Goal: Task Accomplishment & Management: Manage account settings

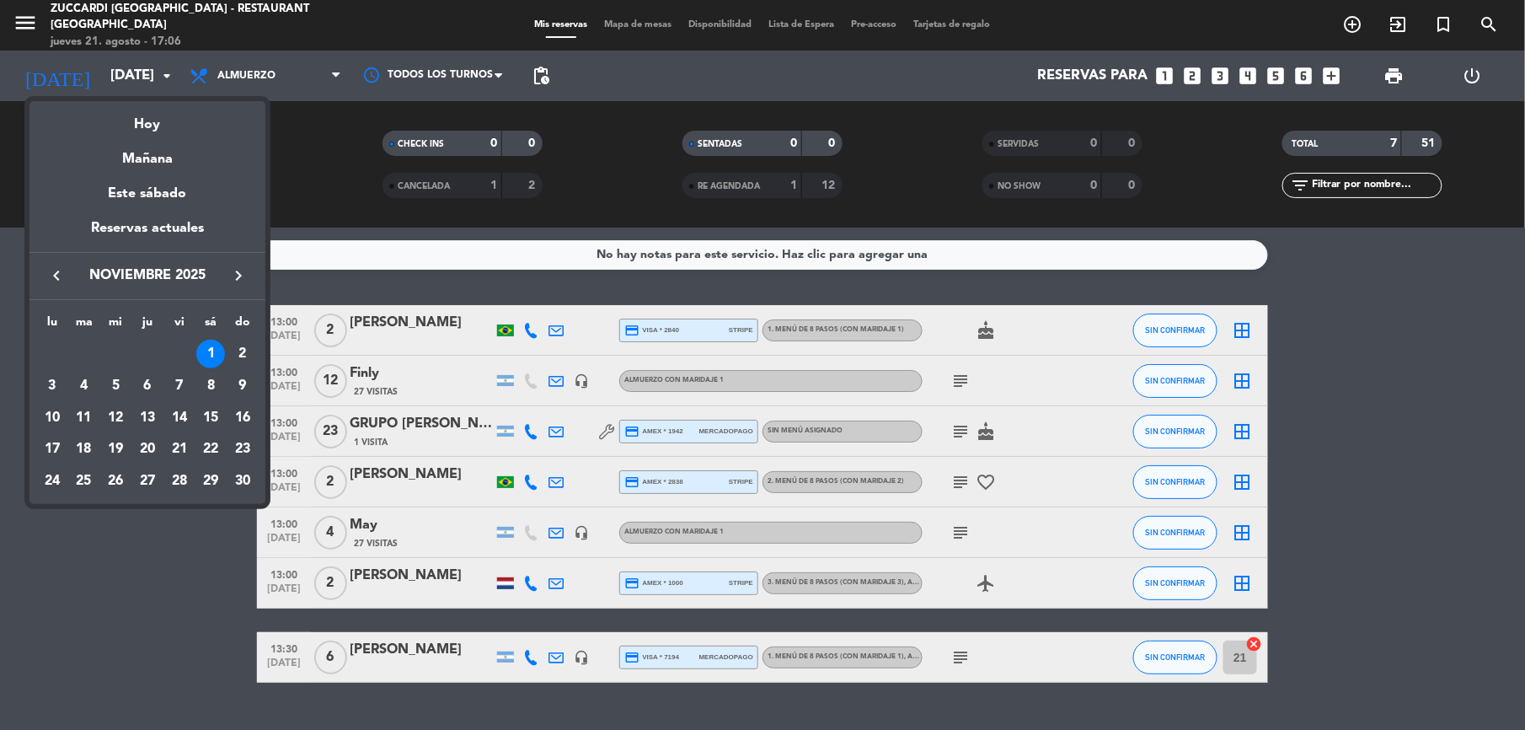
click at [51, 283] on icon "keyboard_arrow_left" at bounding box center [56, 275] width 20 height 20
click at [51, 280] on icon "keyboard_arrow_left" at bounding box center [56, 275] width 20 height 20
click at [240, 450] on div "21" at bounding box center [242, 449] width 29 height 29
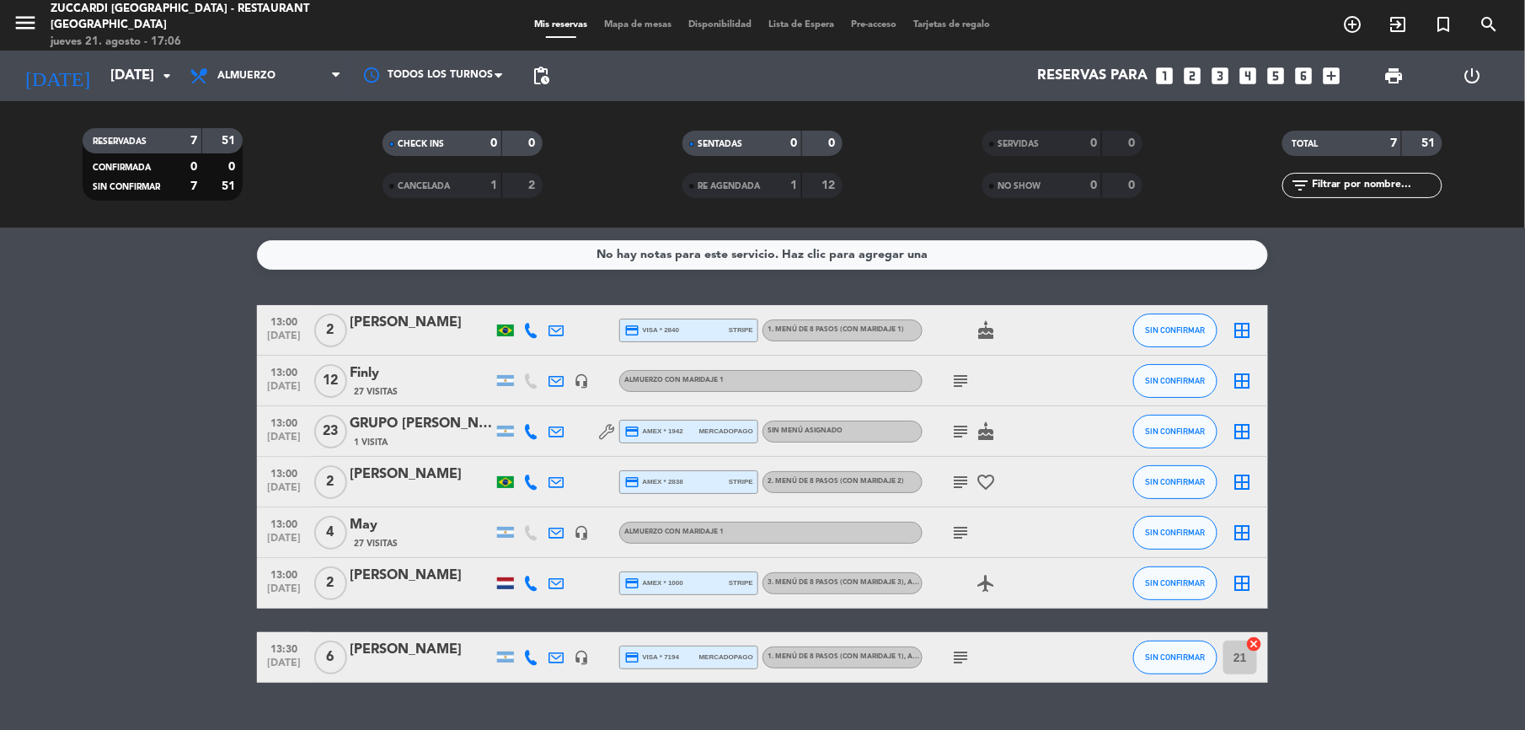
type input "[DATE]"
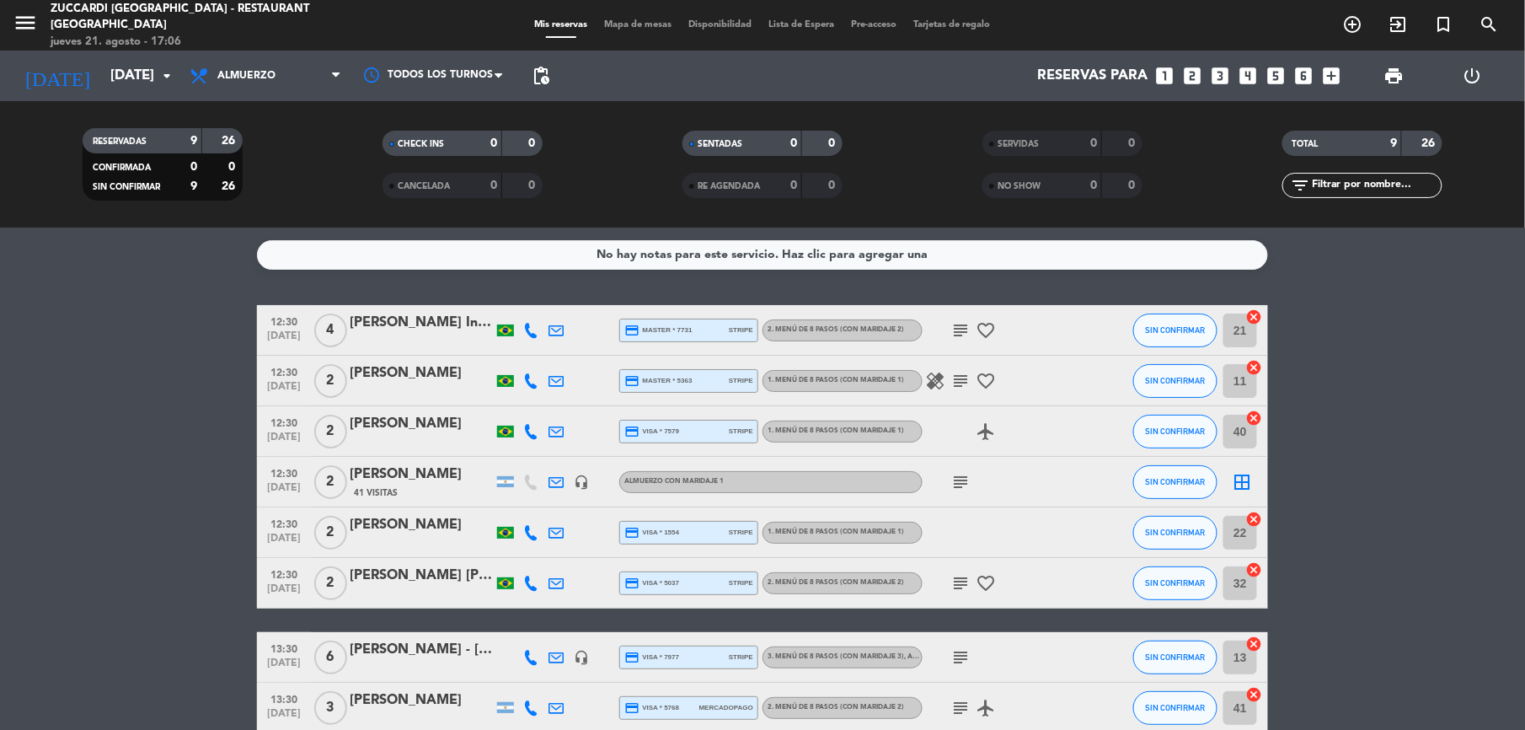
click at [416, 372] on div "[PERSON_NAME]" at bounding box center [421, 373] width 143 height 22
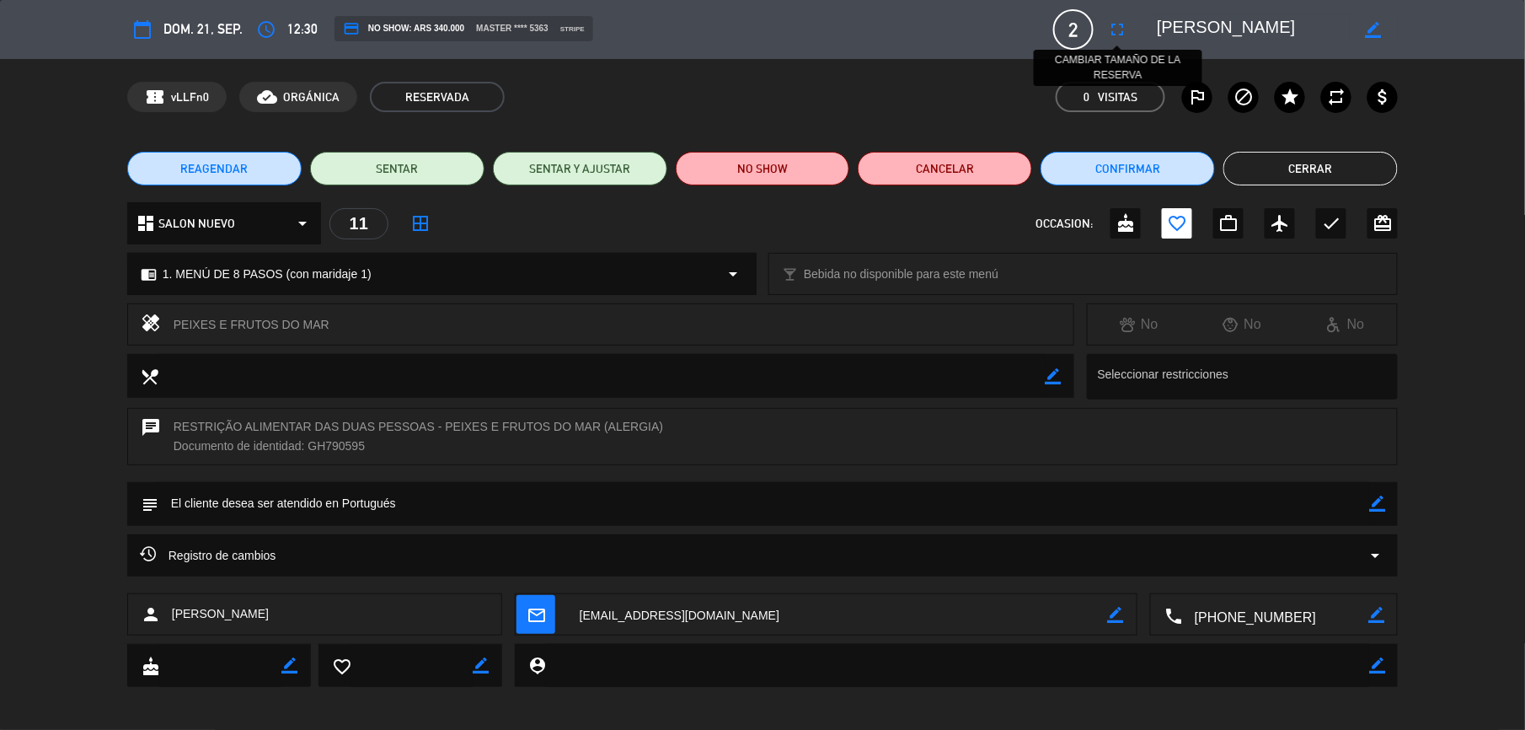
click at [1119, 29] on icon "fullscreen" at bounding box center [1117, 29] width 20 height 20
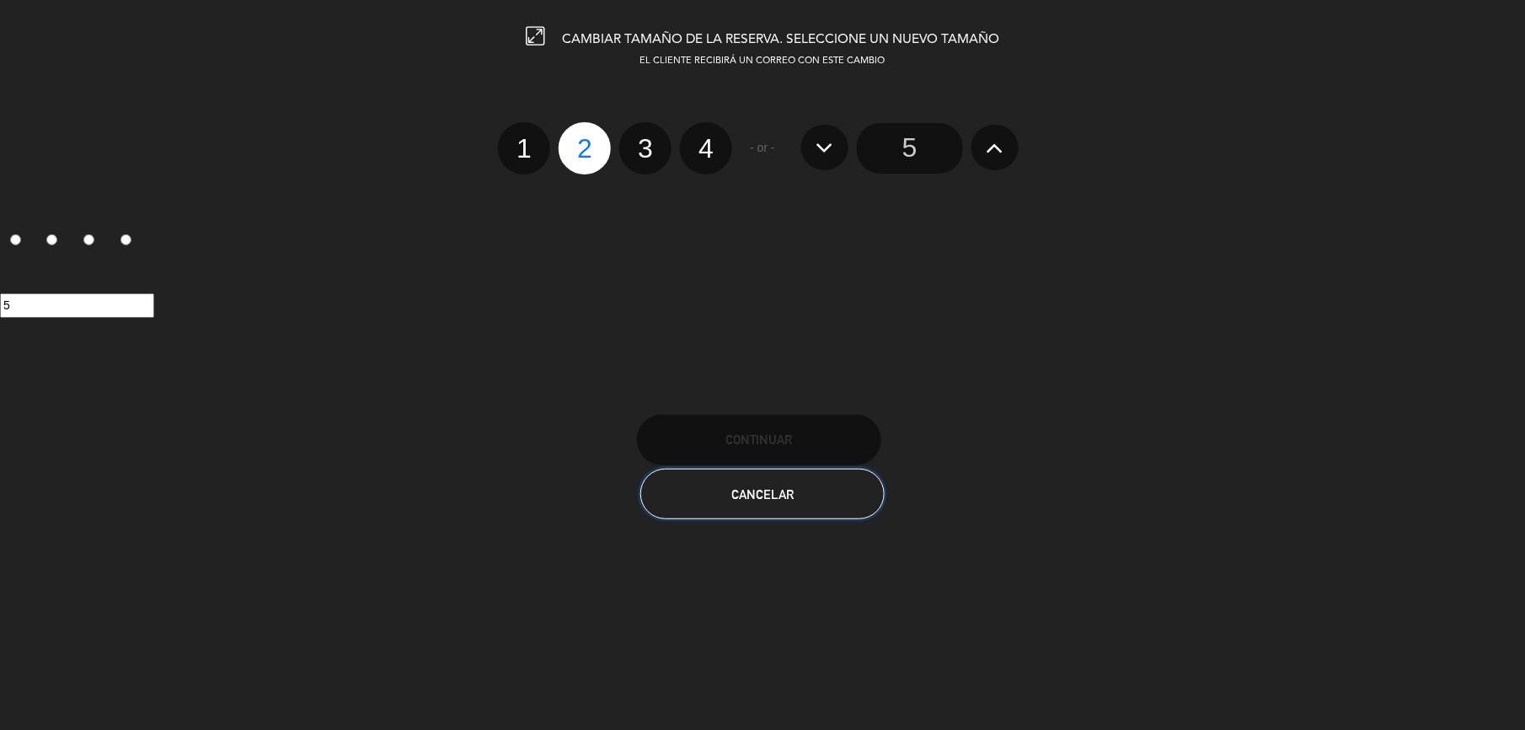
click at [816, 507] on button "Cancelar" at bounding box center [762, 494] width 244 height 51
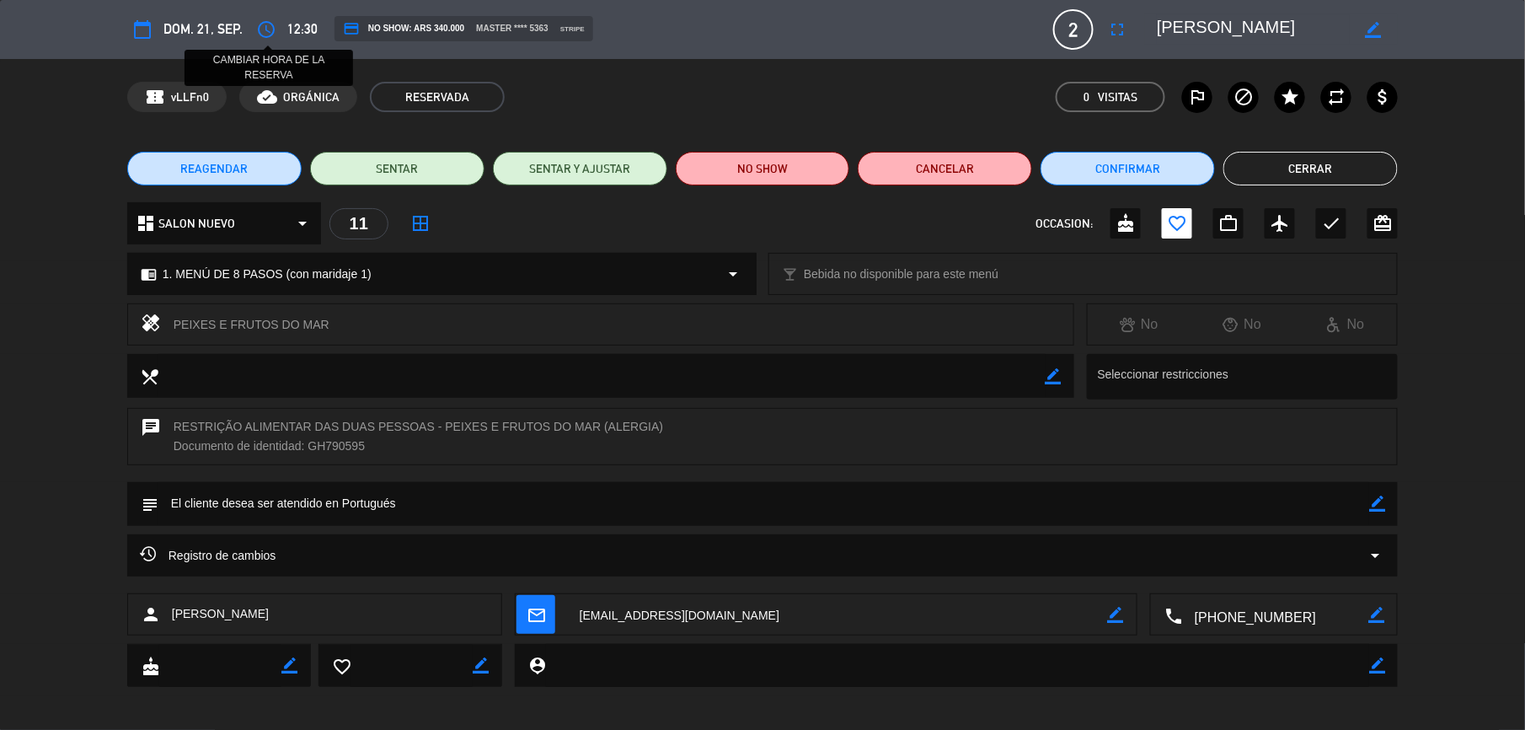
click at [263, 35] on icon "access_time" at bounding box center [266, 29] width 20 height 20
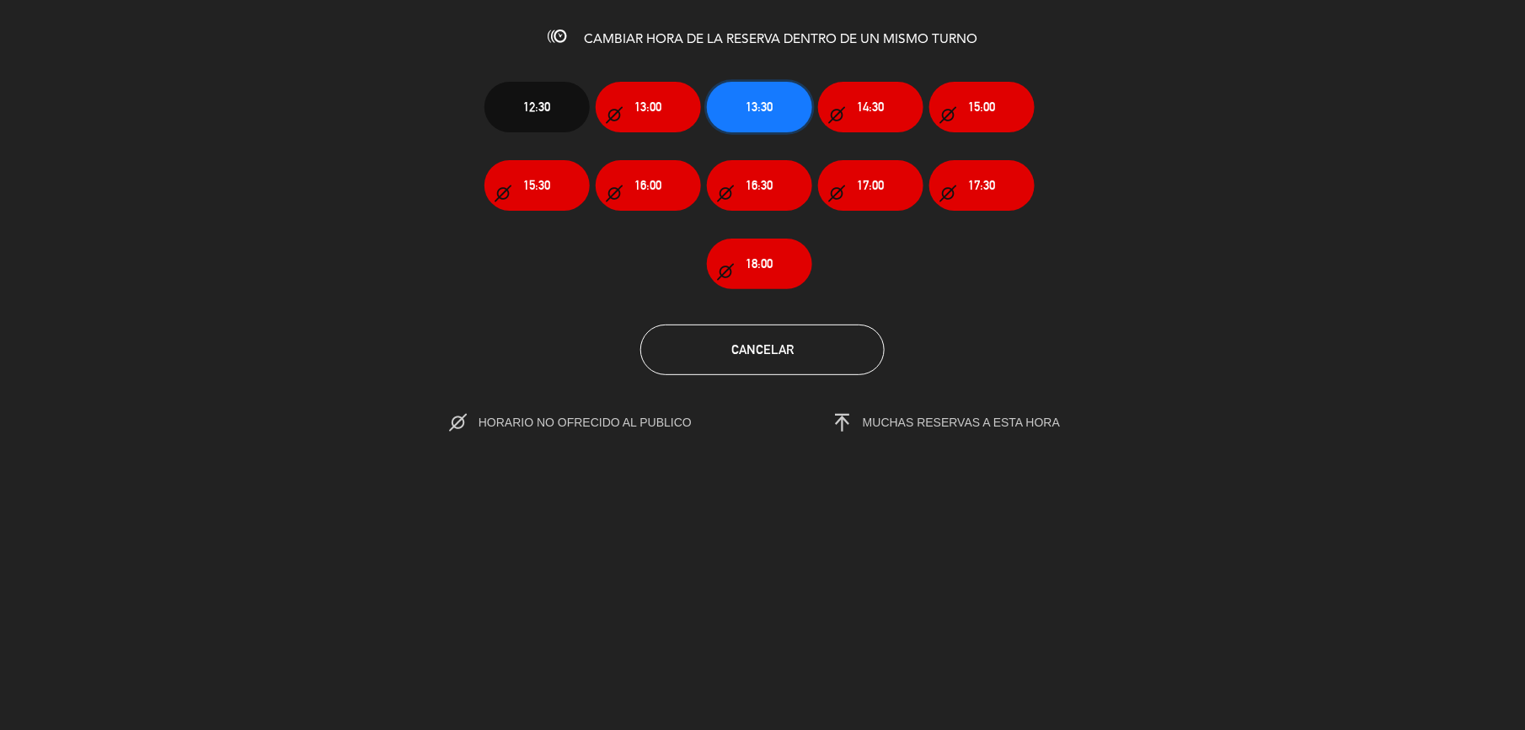
click at [763, 103] on span "13:30" at bounding box center [760, 106] width 27 height 19
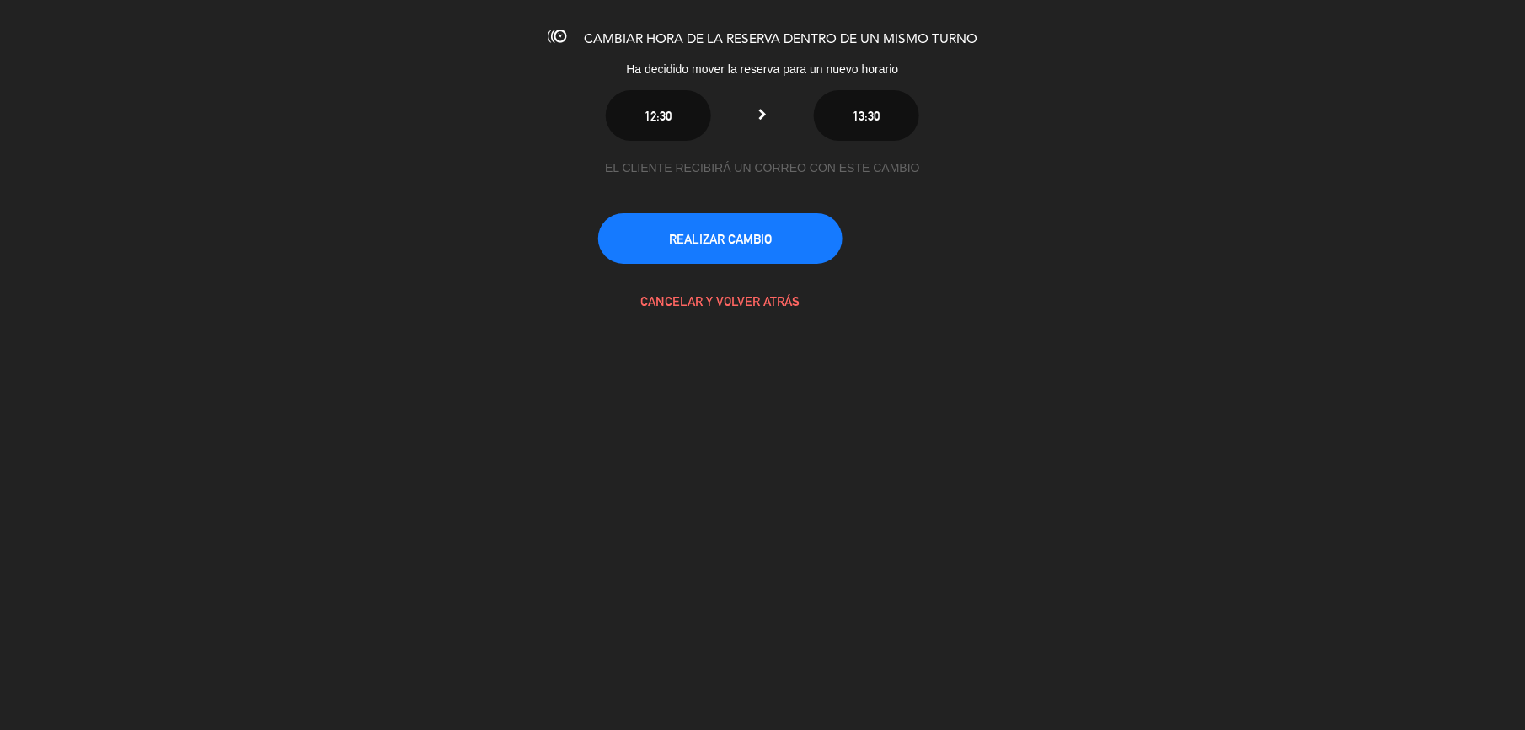
drag, startPoint x: 765, startPoint y: 211, endPoint x: 762, endPoint y: 202, distance: 9.1
click at [763, 207] on div "EL CLIENTE RECIBIRÁ UN CORREO CON ESTE CAMBIO REALIZAR CAMBIO CANCELAR Y VOLVER…" at bounding box center [762, 242] width 329 height 168
click at [769, 227] on button "REALIZAR CAMBIO" at bounding box center [720, 238] width 244 height 51
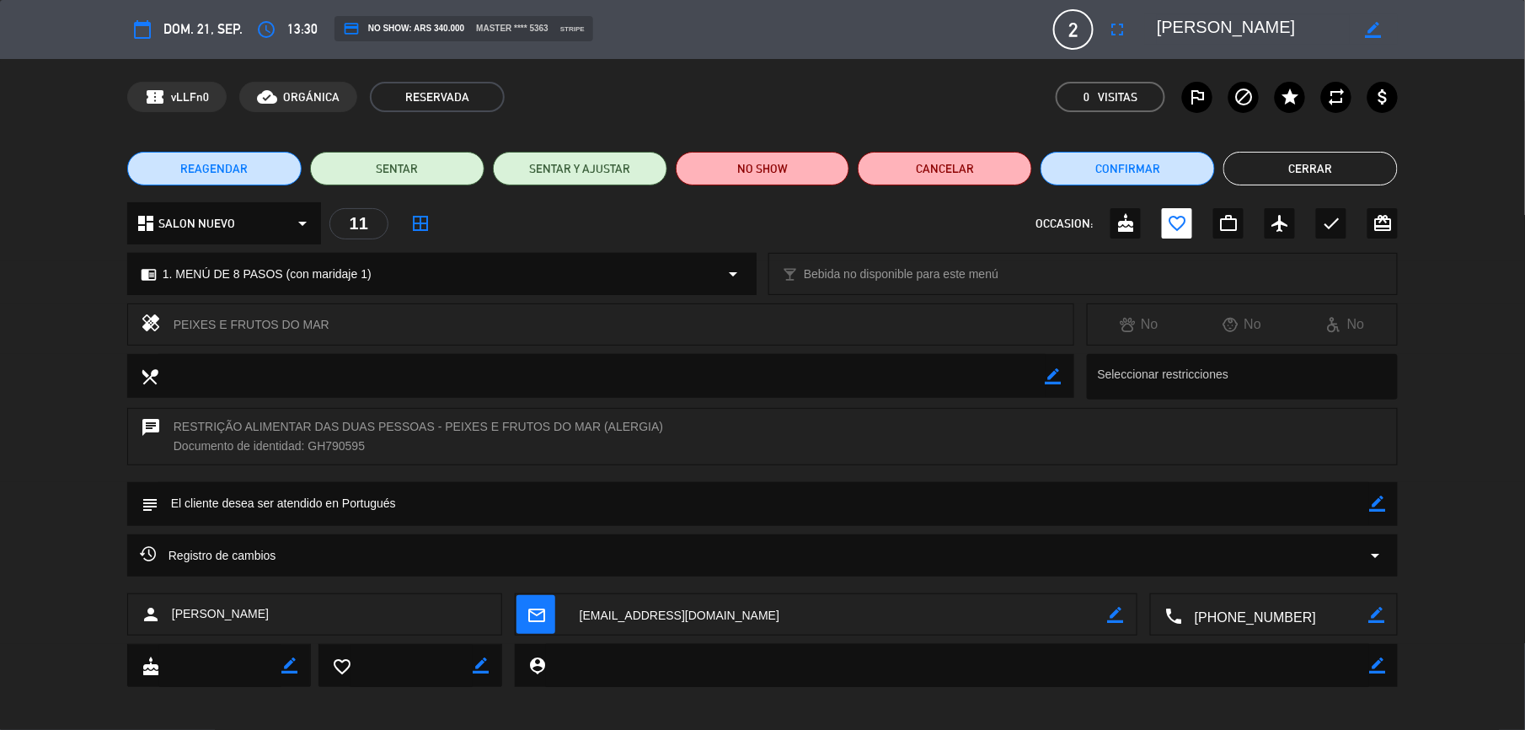
click at [1339, 166] on button "Cerrar" at bounding box center [1311, 169] width 174 height 34
